Goal: Information Seeking & Learning: Learn about a topic

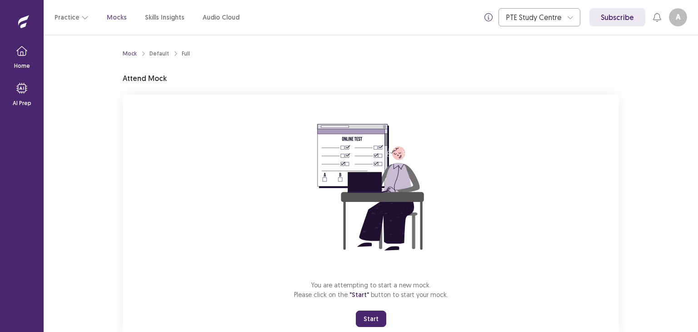
scroll to position [27, 0]
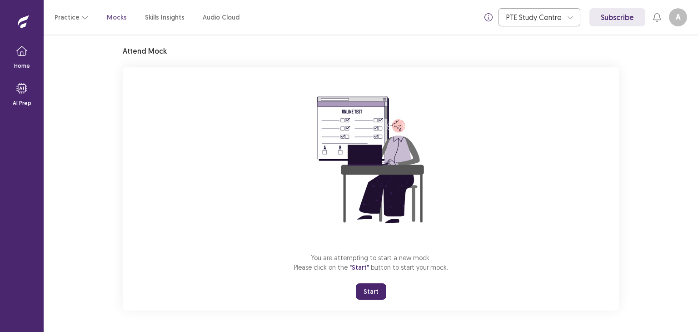
click at [369, 290] on button "Start" at bounding box center [371, 291] width 30 height 16
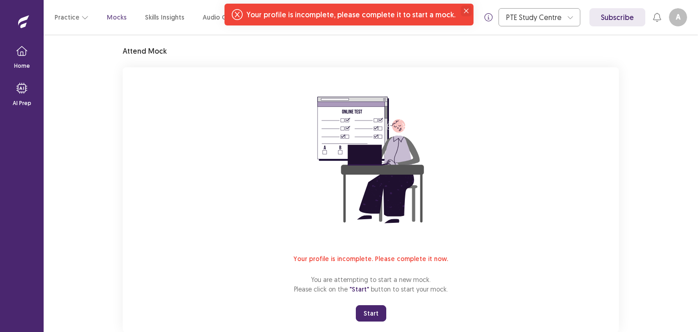
click at [464, 9] on icon "Close" at bounding box center [466, 11] width 5 height 5
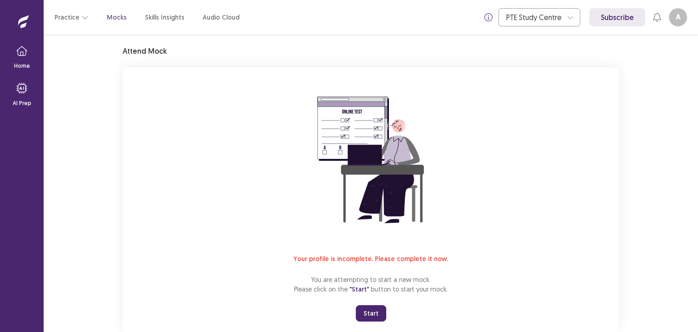
scroll to position [0, 0]
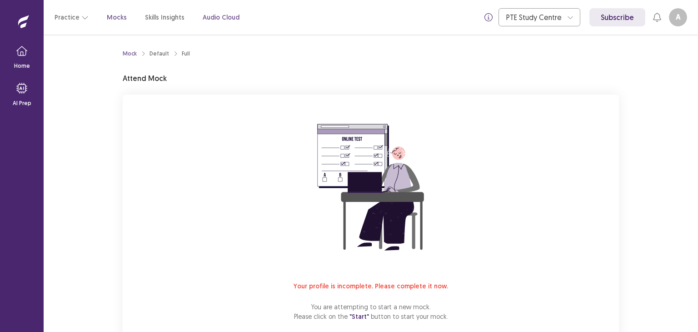
click at [207, 16] on p "Audio Cloud" at bounding box center [221, 18] width 37 height 10
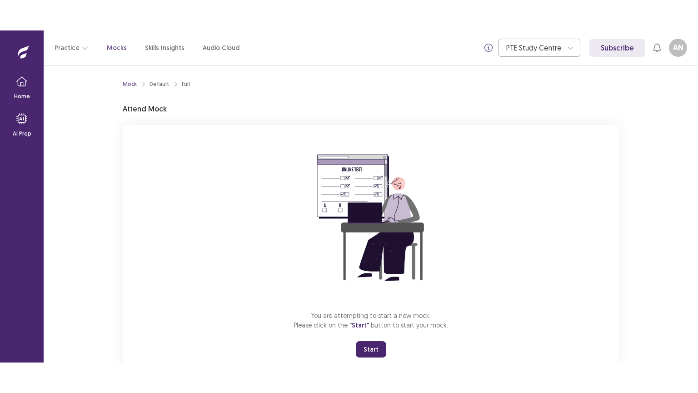
scroll to position [27, 0]
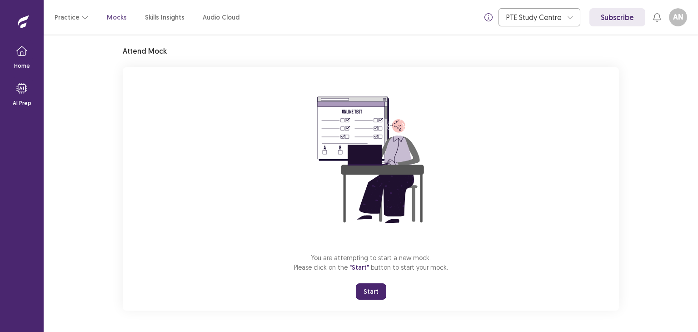
click at [373, 288] on button "Start" at bounding box center [371, 291] width 30 height 16
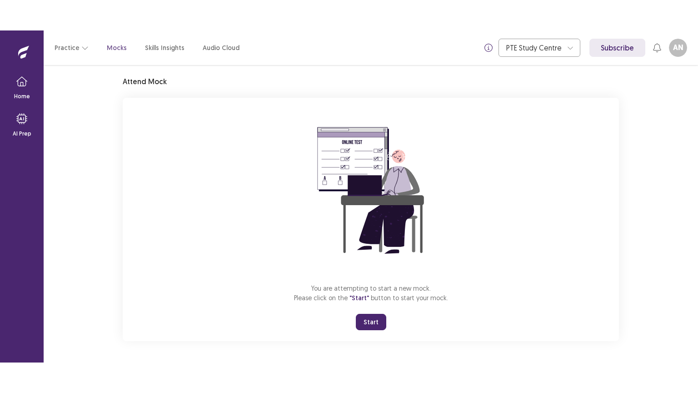
scroll to position [0, 0]
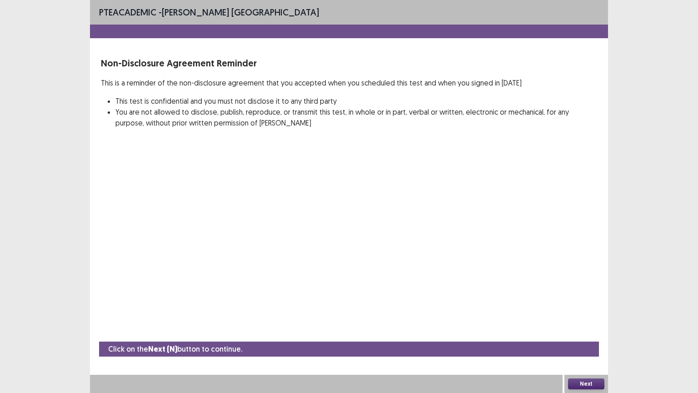
click at [591, 331] on button "Next" at bounding box center [586, 383] width 36 height 11
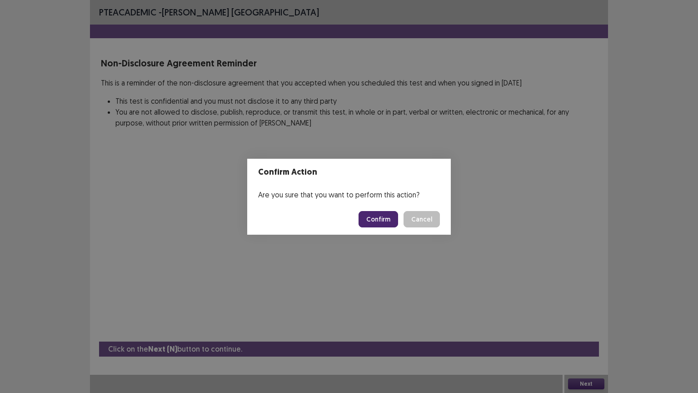
click at [382, 218] on button "Confirm" at bounding box center [379, 219] width 40 height 16
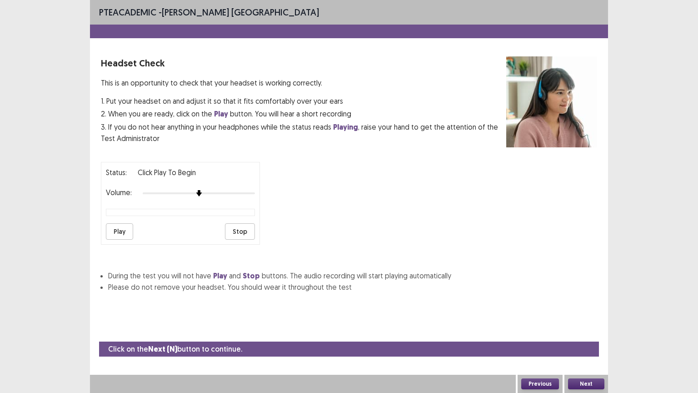
click at [123, 227] on button "Play" at bounding box center [119, 231] width 27 height 16
click at [212, 190] on div at bounding box center [199, 193] width 112 height 7
click at [223, 190] on div at bounding box center [199, 193] width 112 height 7
click at [116, 223] on button "Play" at bounding box center [119, 231] width 27 height 16
click at [251, 190] on div at bounding box center [199, 193] width 112 height 7
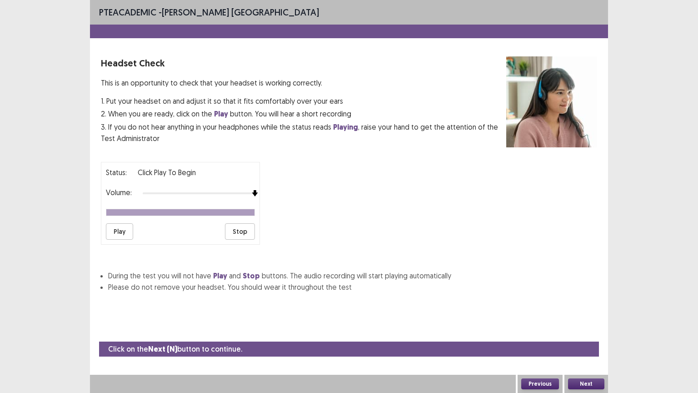
click at [120, 223] on button "Play" at bounding box center [119, 231] width 27 height 16
click at [587, 331] on button "Next" at bounding box center [586, 383] width 36 height 11
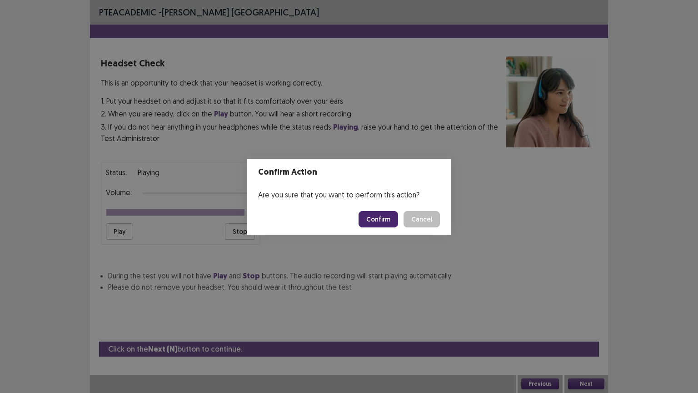
click at [384, 218] on button "Confirm" at bounding box center [379, 219] width 40 height 16
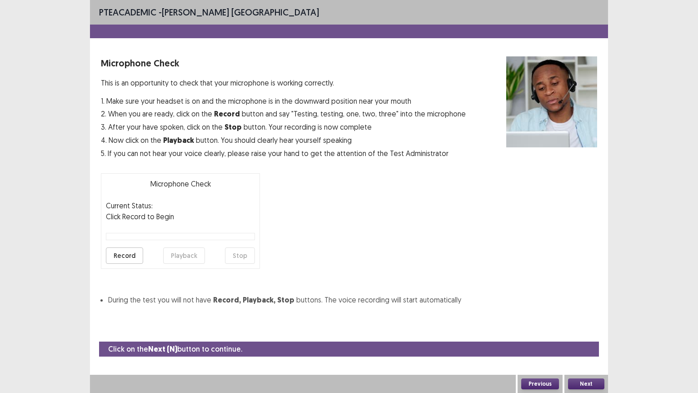
click at [132, 258] on button "Record" at bounding box center [124, 255] width 37 height 16
drag, startPoint x: 235, startPoint y: 264, endPoint x: 236, endPoint y: 257, distance: 6.6
click at [236, 257] on div "Microphone Check Current Status: recording Click Record to Begin Record Playbac…" at bounding box center [180, 220] width 159 height 95
click at [236, 257] on button "Stop" at bounding box center [240, 255] width 30 height 16
click at [181, 250] on button "Playback" at bounding box center [184, 255] width 42 height 16
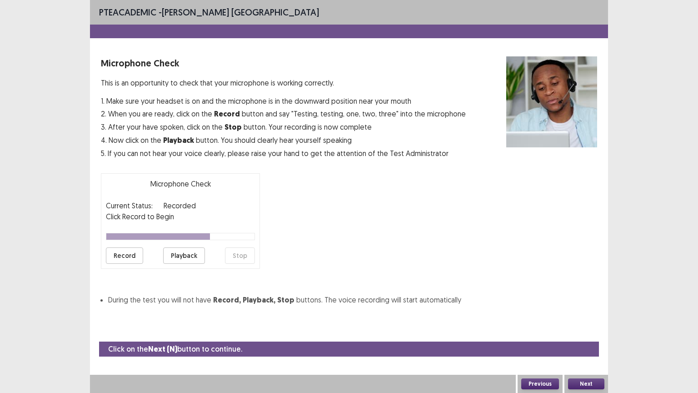
click at [584, 331] on button "Next" at bounding box center [586, 383] width 36 height 11
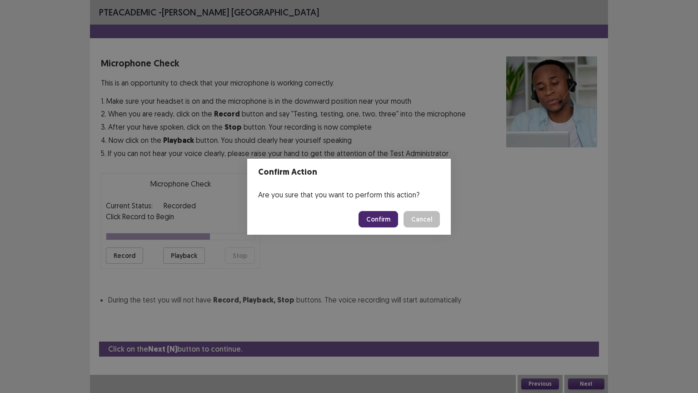
click at [381, 215] on button "Confirm" at bounding box center [379, 219] width 40 height 16
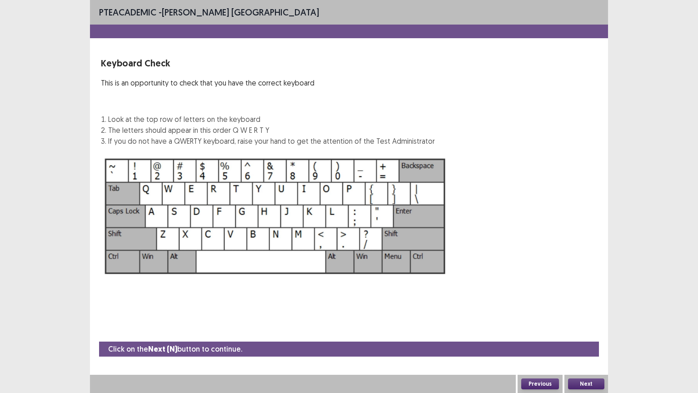
click at [595, 331] on button "Next" at bounding box center [586, 383] width 36 height 11
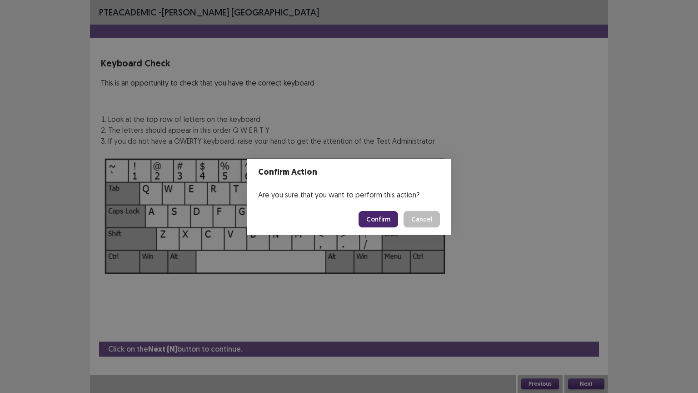
click at [385, 216] on button "Confirm" at bounding box center [379, 219] width 40 height 16
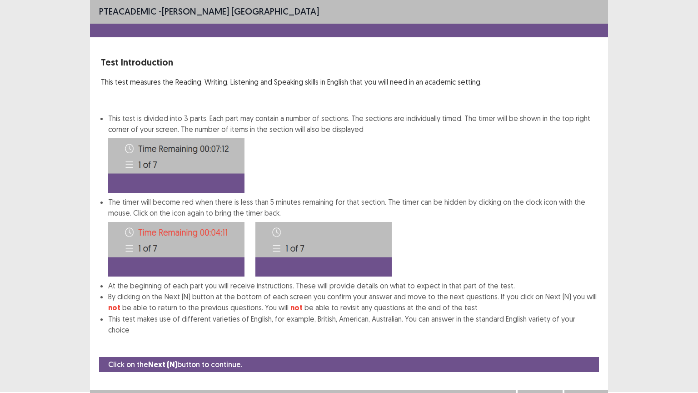
scroll to position [5, 0]
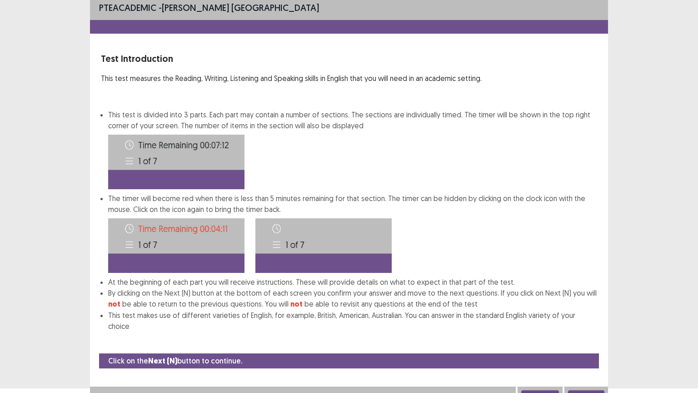
click at [588, 331] on button "Next" at bounding box center [586, 395] width 36 height 11
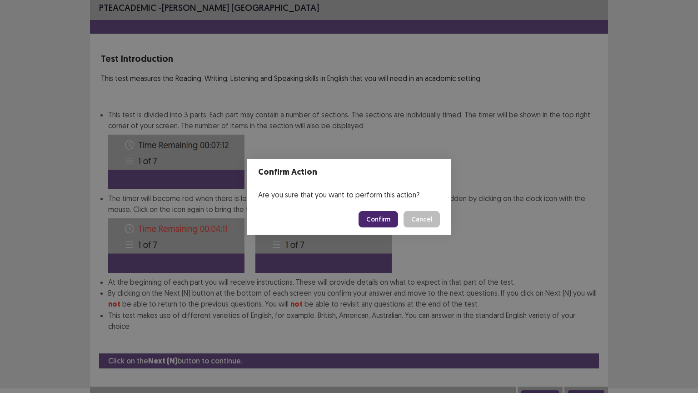
click at [384, 220] on button "Confirm" at bounding box center [379, 219] width 40 height 16
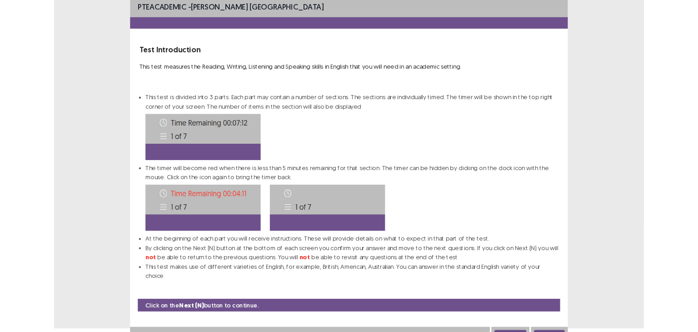
scroll to position [0, 0]
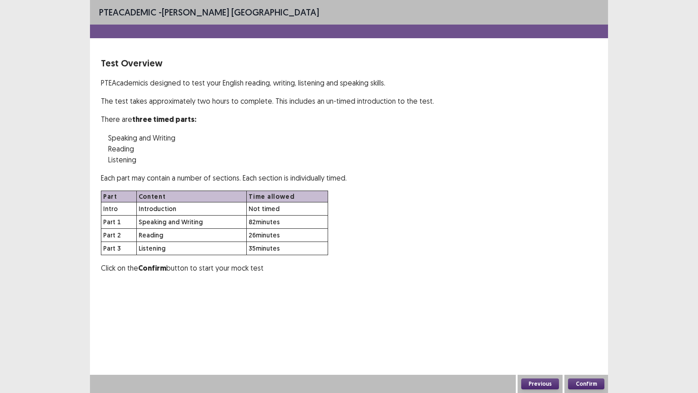
click at [586, 331] on button "Confirm" at bounding box center [586, 383] width 36 height 11
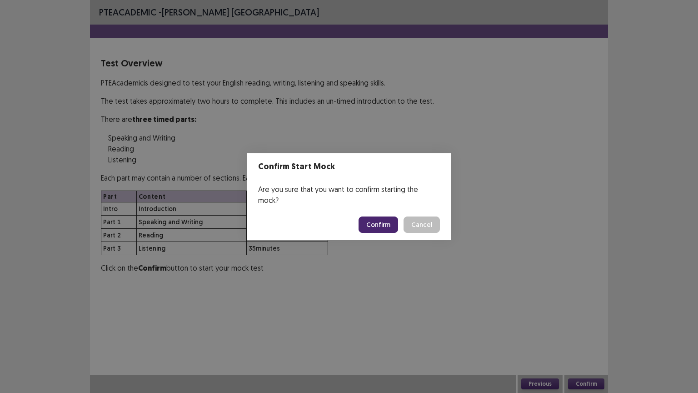
click at [382, 216] on button "Confirm" at bounding box center [379, 224] width 40 height 16
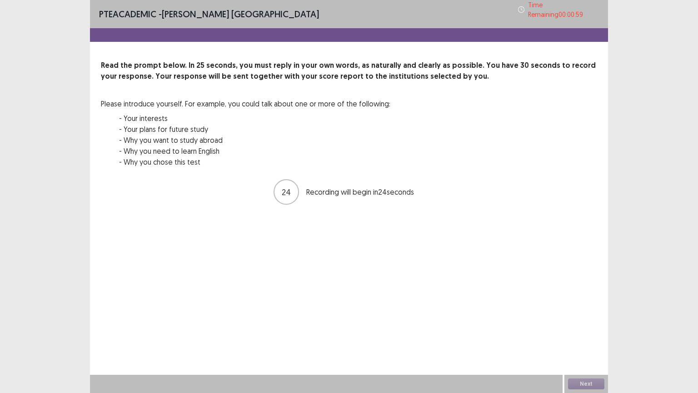
click at [587, 331] on div "Next" at bounding box center [587, 384] width 44 height 18
click at [585, 331] on button "Next" at bounding box center [586, 383] width 36 height 11
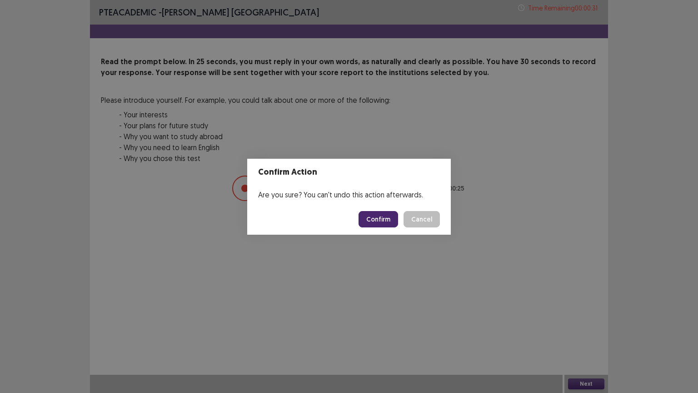
click at [381, 215] on button "Confirm" at bounding box center [379, 219] width 40 height 16
